Goal: Find specific fact: Find specific fact

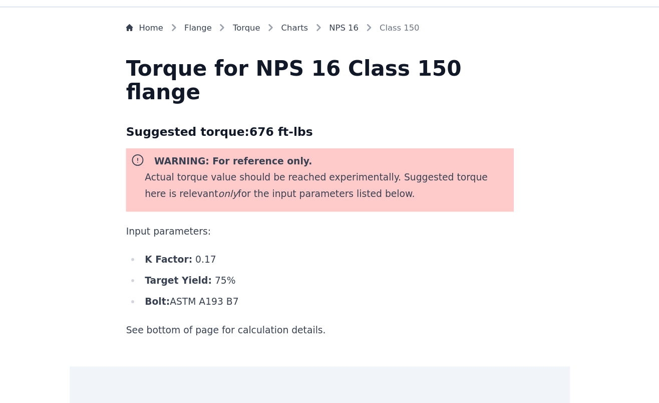
click at [318, 144] on h3 "Suggested torque: 676 ft-lbs" at bounding box center [329, 142] width 331 height 16
click at [278, 142] on h3 "Suggested torque: 676 ft-lbs" at bounding box center [329, 142] width 331 height 16
drag, startPoint x: 278, startPoint y: 142, endPoint x: 318, endPoint y: 146, distance: 40.7
click at [318, 146] on h3 "Suggested torque: 676 ft-lbs" at bounding box center [329, 142] width 331 height 16
drag, startPoint x: 318, startPoint y: 146, endPoint x: 312, endPoint y: 145, distance: 6.6
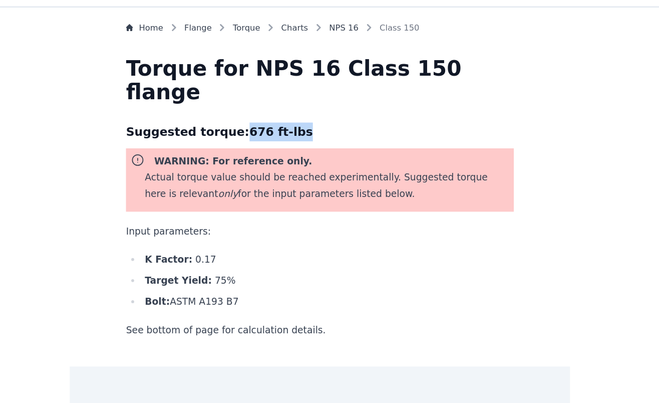
copy h3 "676 ft-lbs"
